Goal: Transaction & Acquisition: Purchase product/service

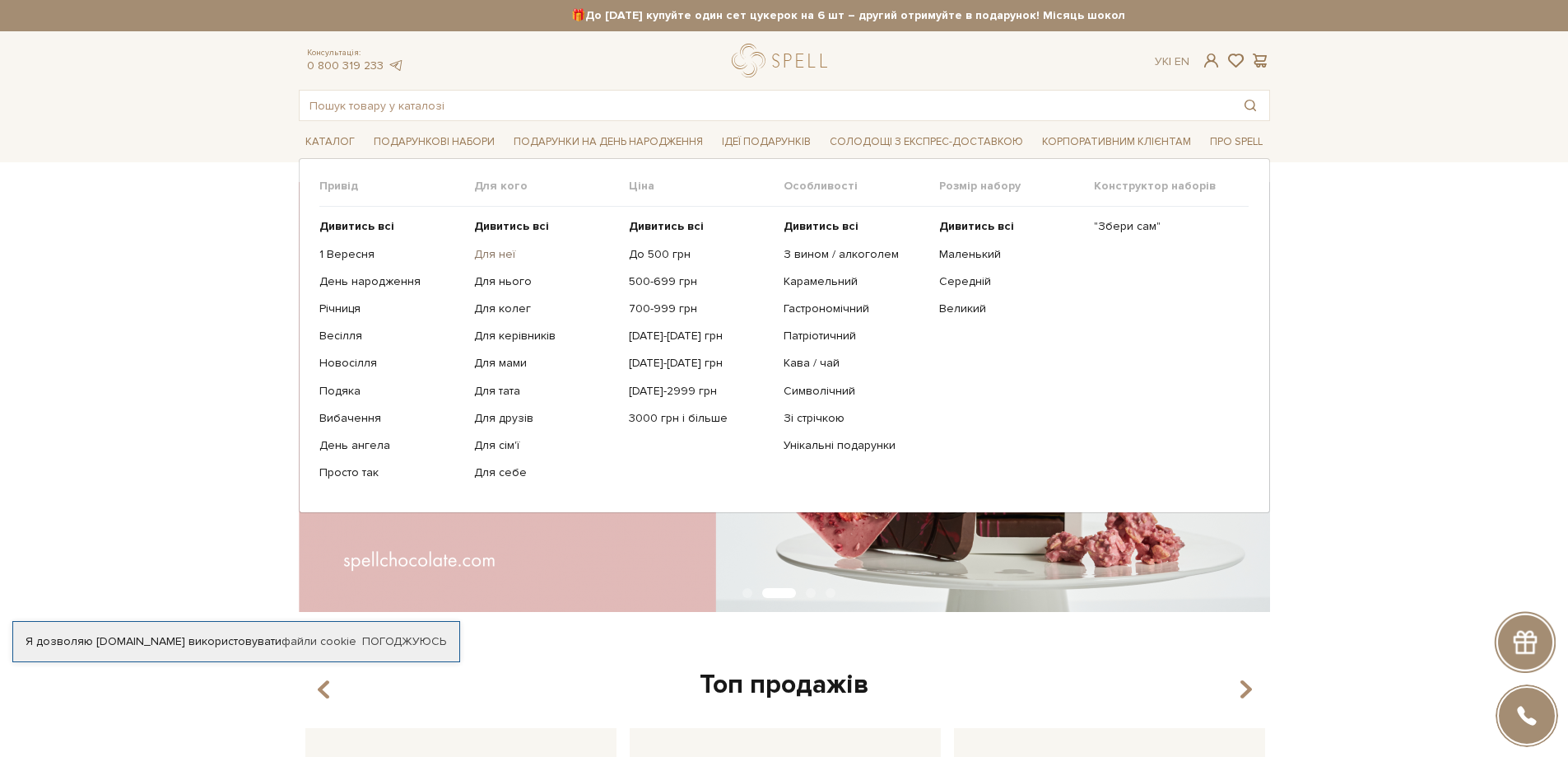
click at [496, 255] on link "Для неї" at bounding box center [545, 255] width 143 height 15
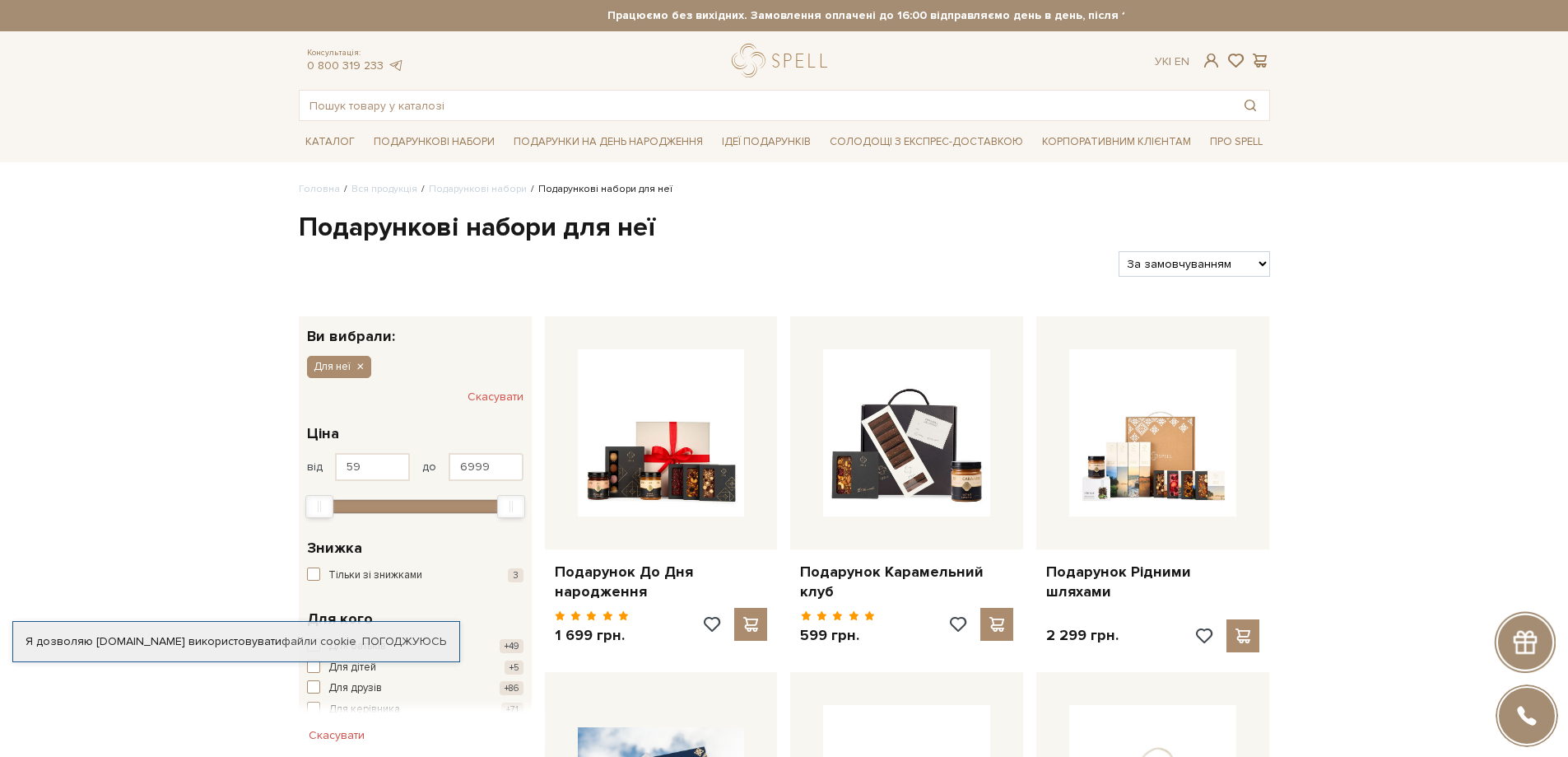
scroll to position [138, 0]
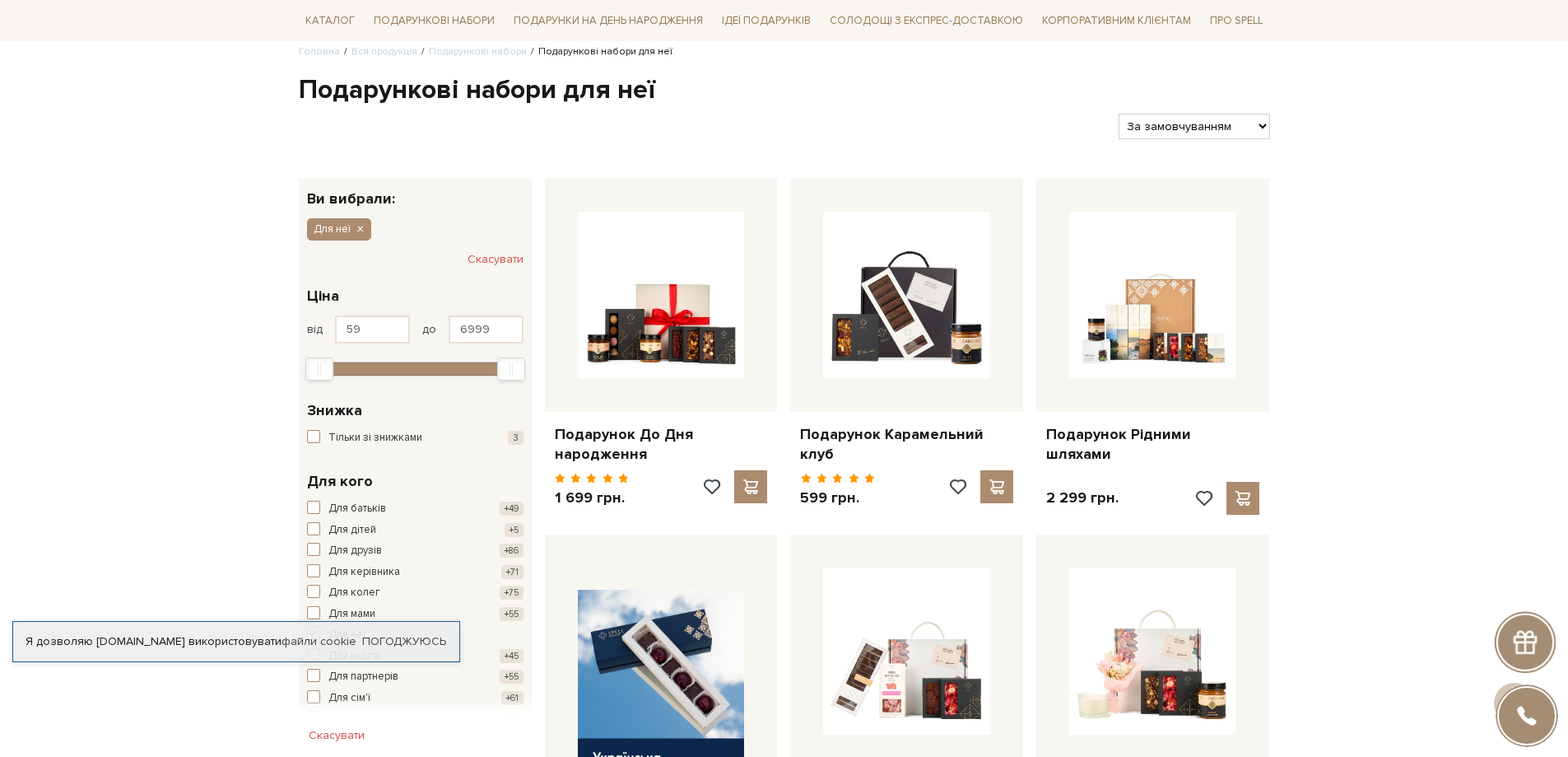
click at [1242, 129] on select "За замовчуванням За Ціною (зростання) За Ціною (зменшення) Новинки За популярні…" at bounding box center [1194, 126] width 151 height 26
select select "[URL][DOMAIN_NAME]"
click at [1119, 114] on select "За замовчуванням За Ціною (зростання) За Ціною (зменшення) Новинки За популярні…" at bounding box center [1194, 126] width 151 height 26
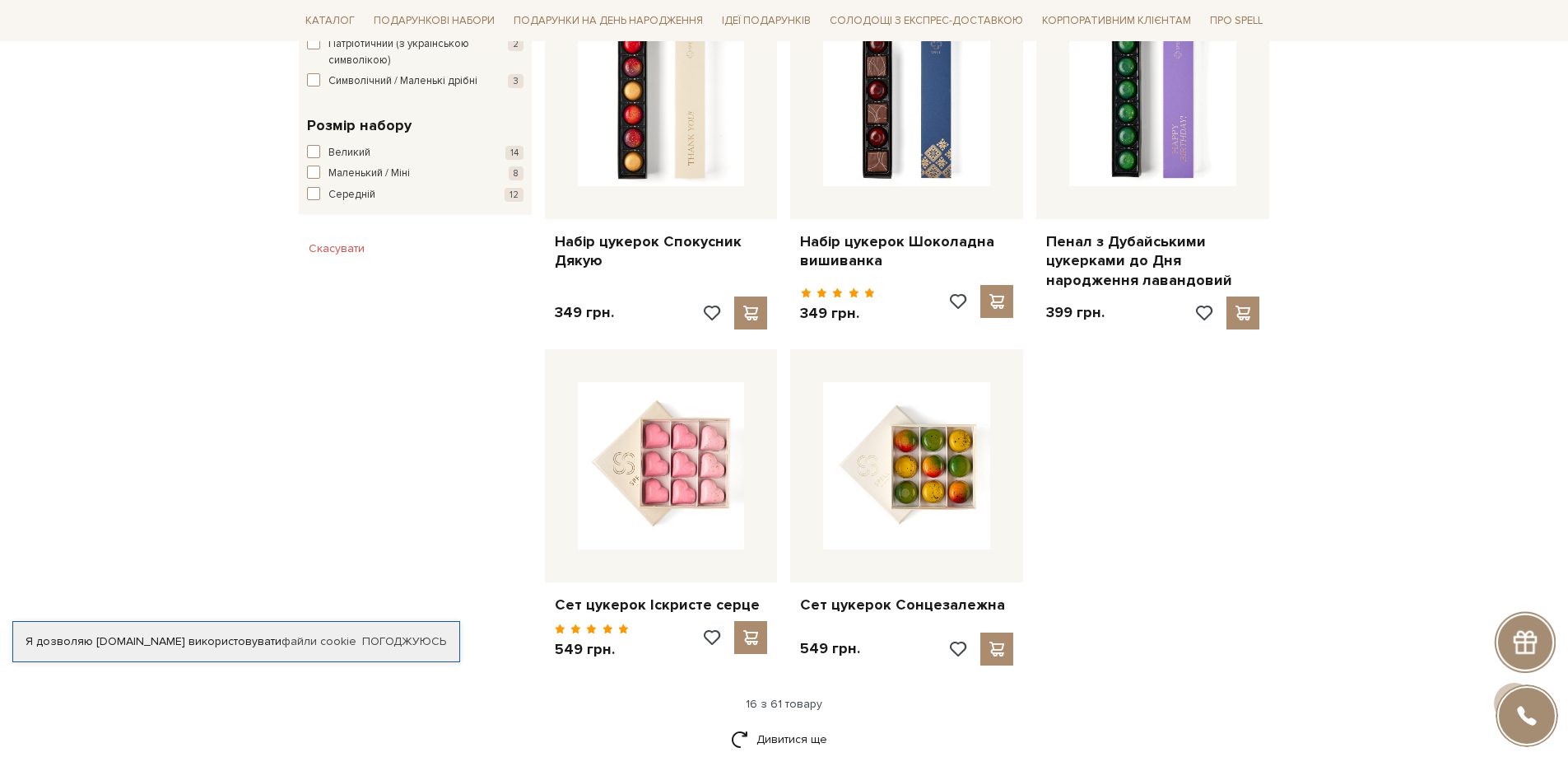
scroll to position [2059, 0]
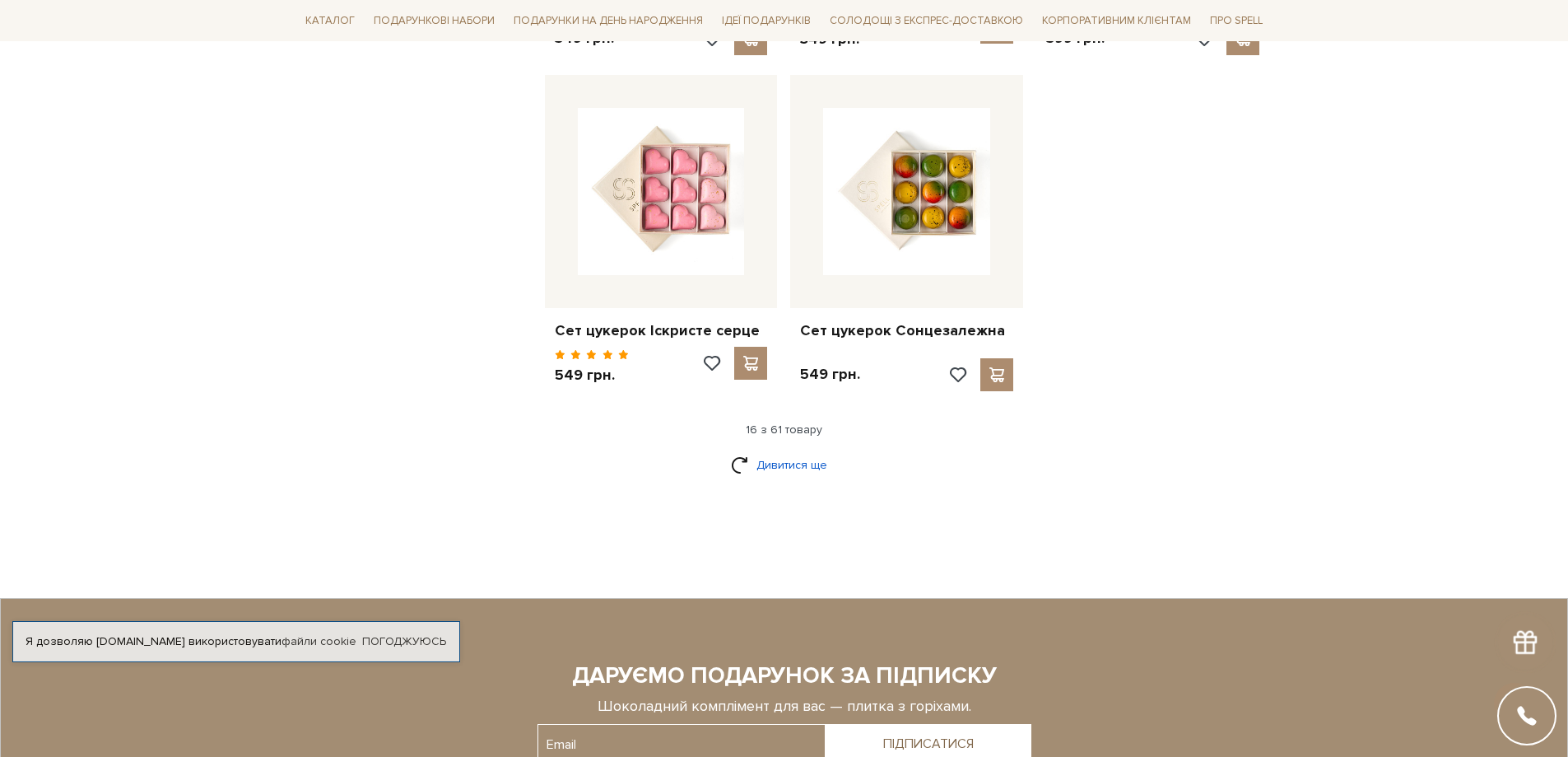
click at [792, 450] on link "Дивитися ще" at bounding box center [784, 464] width 107 height 29
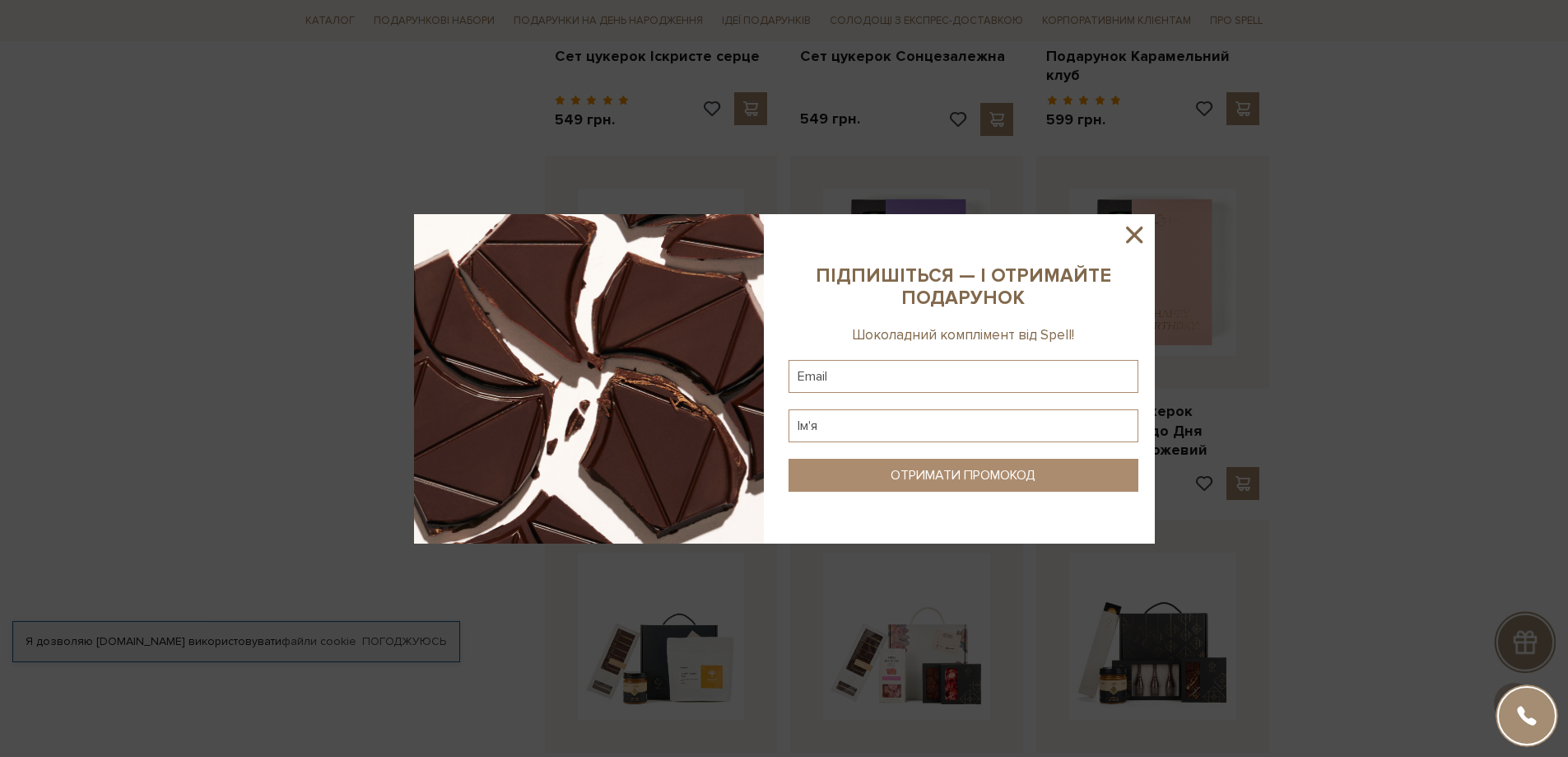
scroll to position [2608, 0]
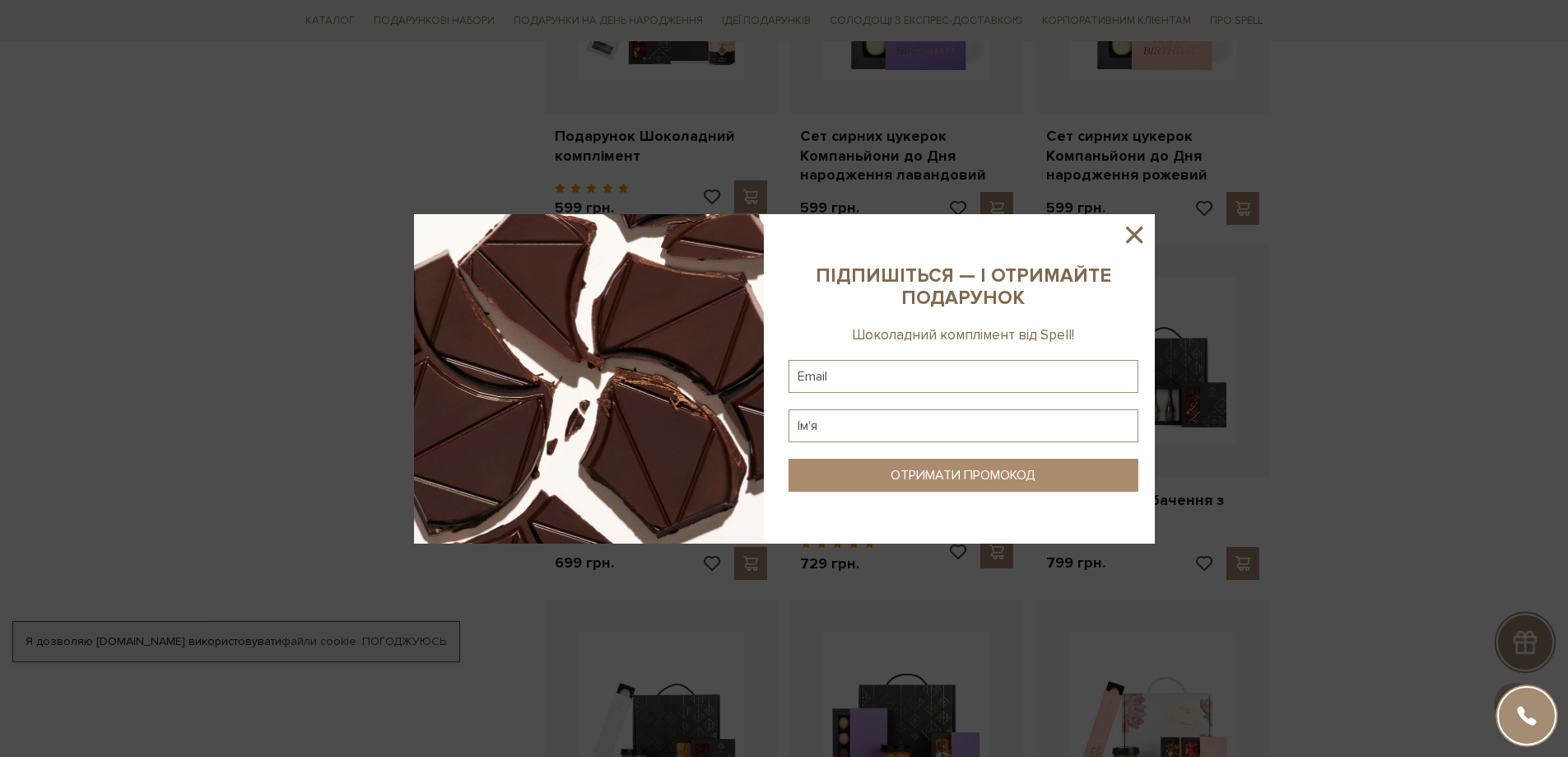
click at [1145, 234] on icon at bounding box center [1135, 235] width 28 height 28
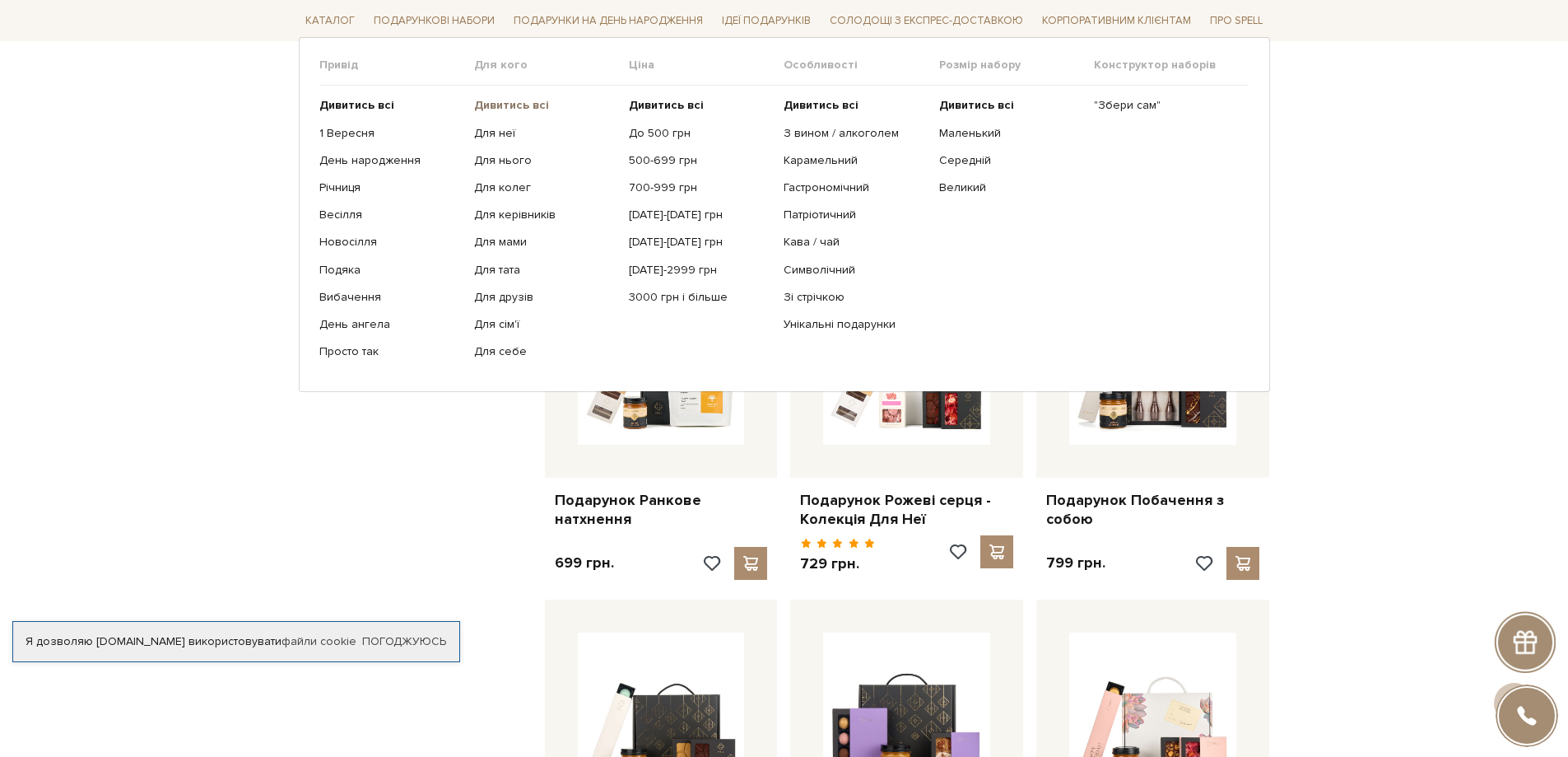
click at [519, 99] on b "Дивитись всі" at bounding box center [511, 104] width 75 height 14
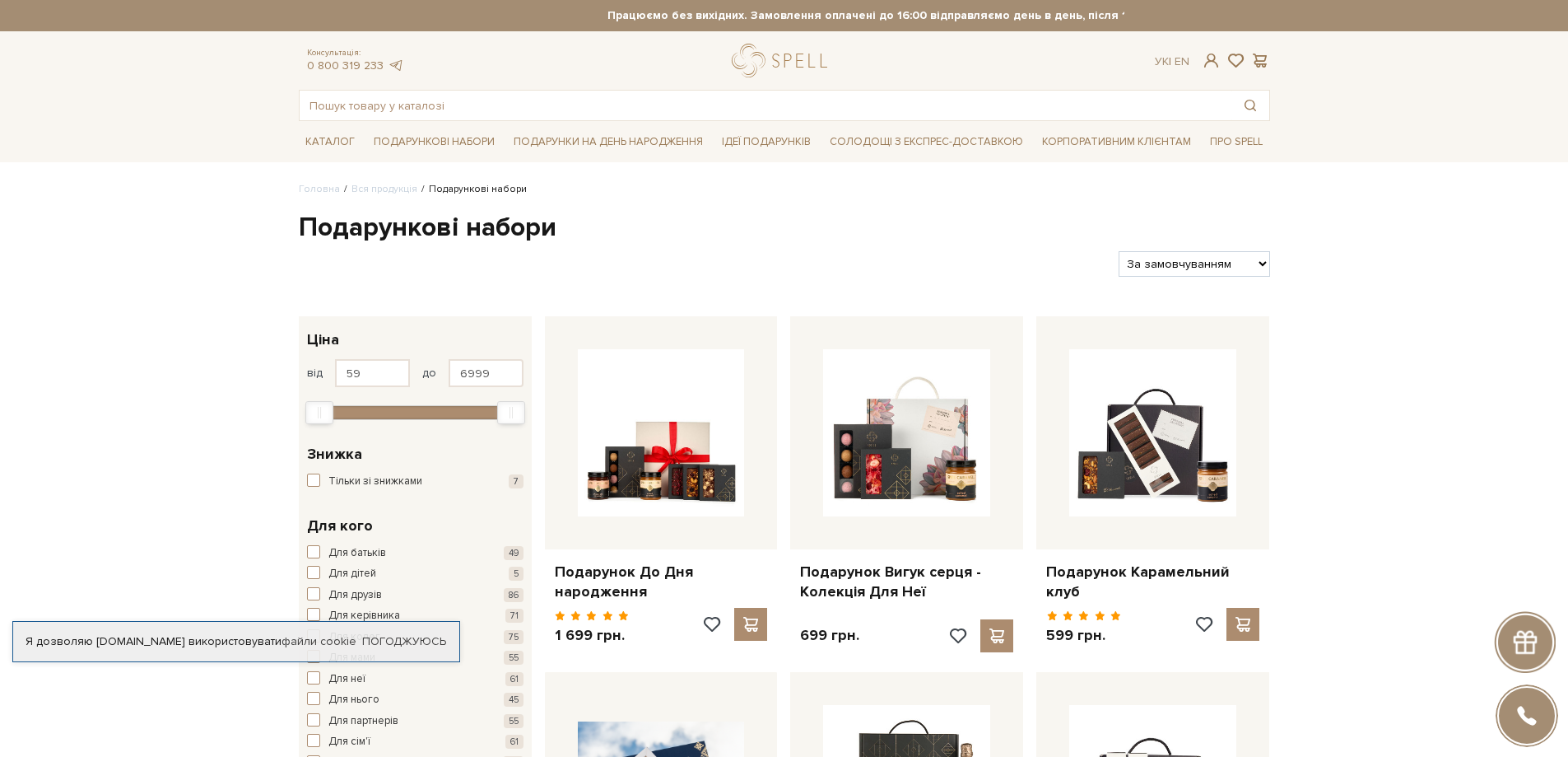
click at [1211, 262] on select "За замовчуванням За Ціною (зростання) За Ціною (зменшення) Новинки За популярні…" at bounding box center [1194, 264] width 151 height 26
select select "https://spellchocolate.com/our-productions/podarunkovi-box/?sort=p.price&order=…"
click at [1119, 251] on select "За замовчуванням За Ціною (зростання) За Ціною (зменшення) Новинки За популярні…" at bounding box center [1194, 264] width 151 height 26
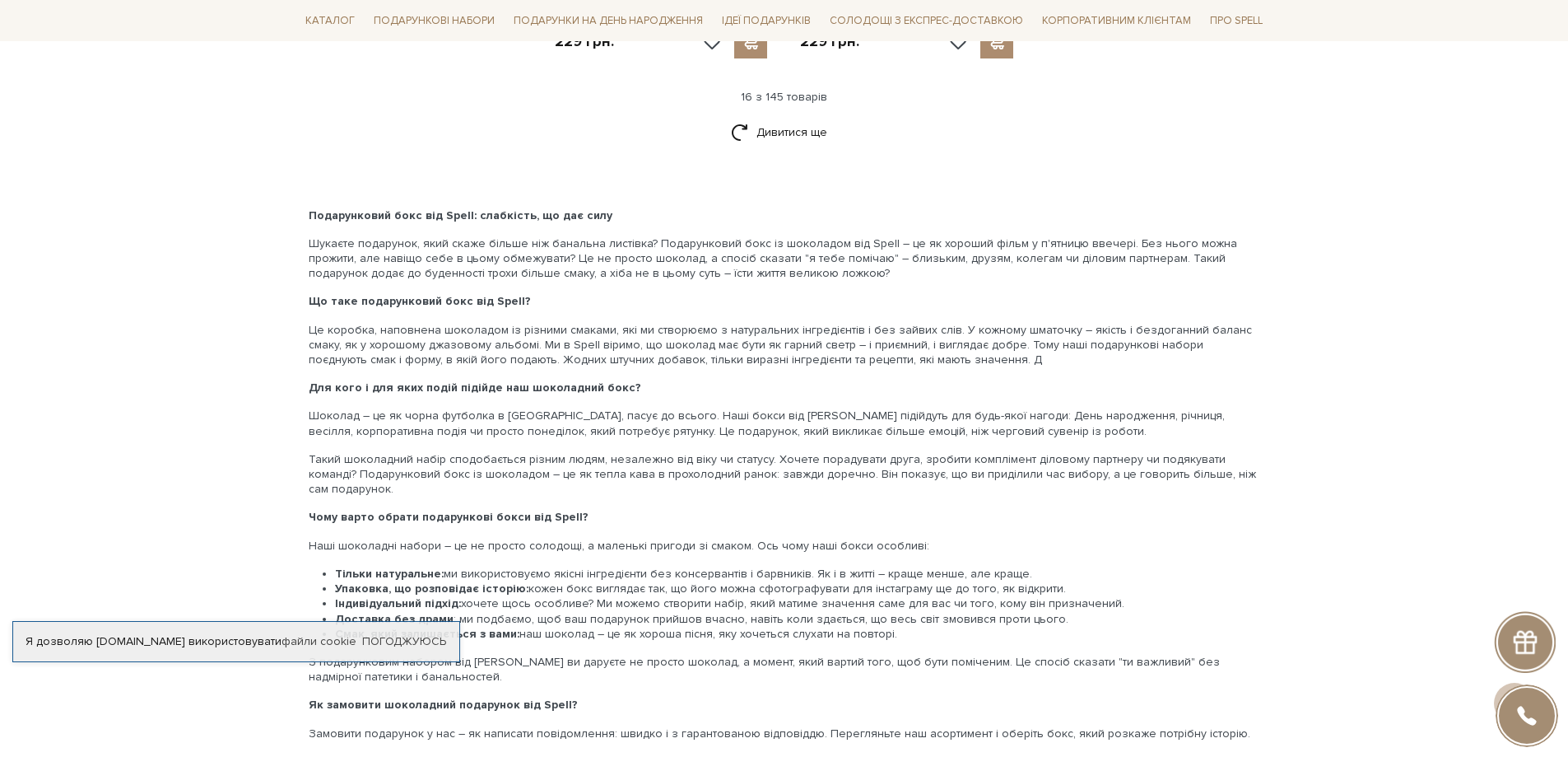
scroll to position [1633, 0]
